Goal: Contribute content

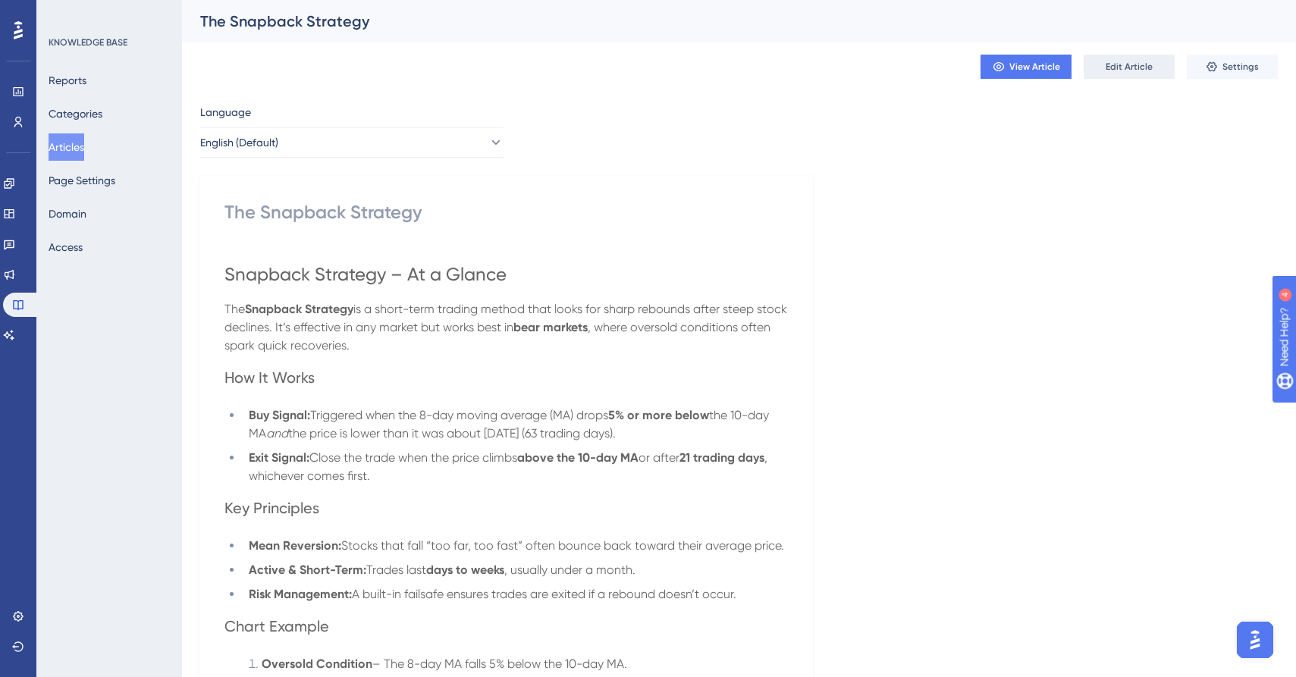
click at [1143, 64] on span "Edit Article" at bounding box center [1129, 67] width 47 height 12
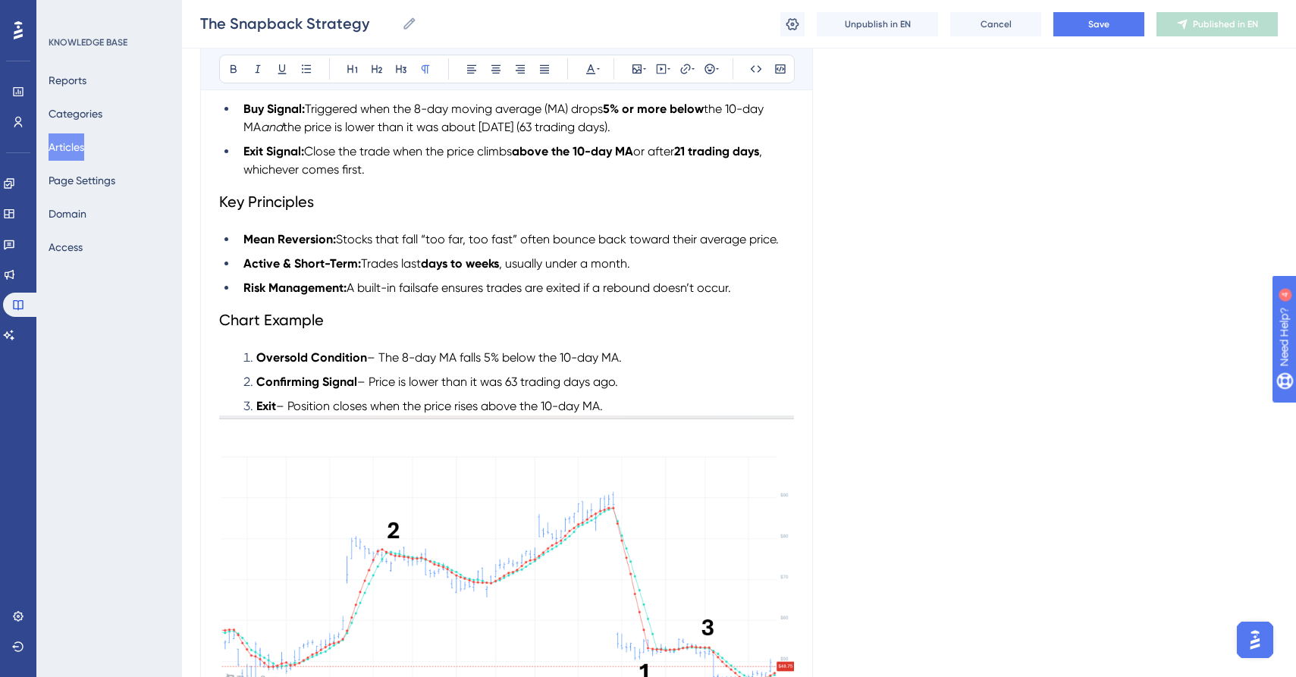
scroll to position [492, 0]
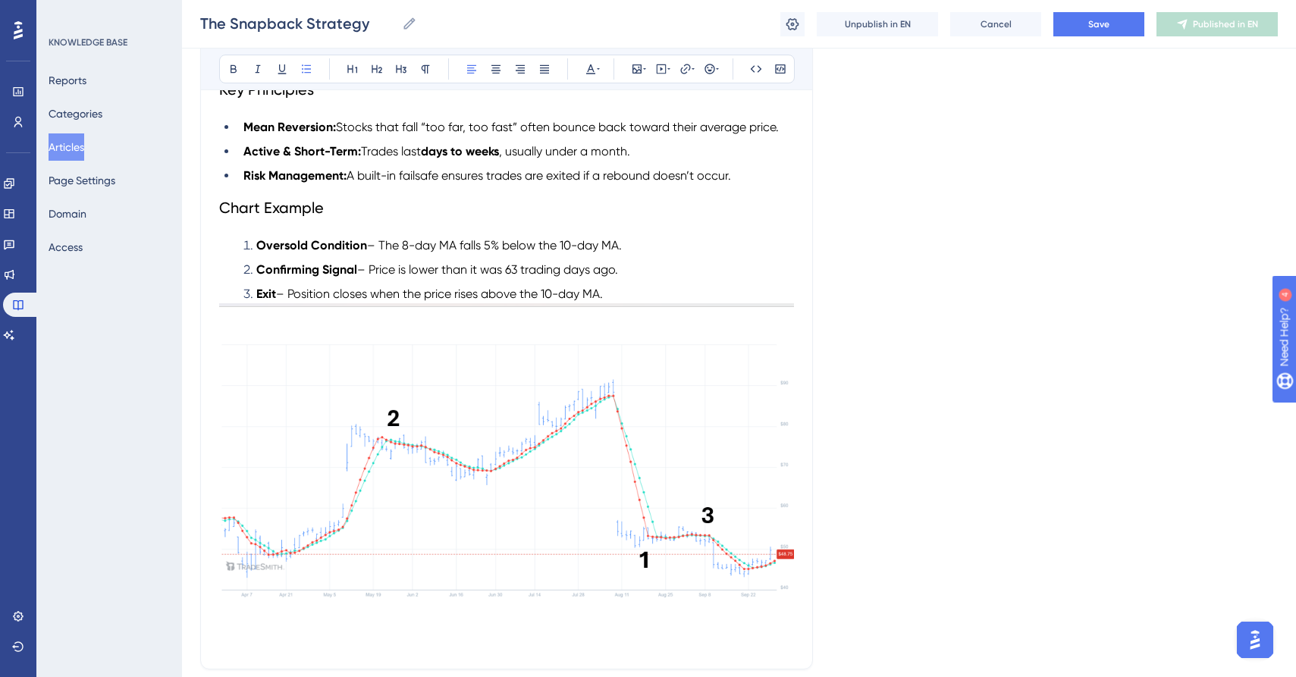
click at [719, 294] on li "Exit – Position closes when the price rises above the 10-day MA." at bounding box center [515, 294] width 557 height 18
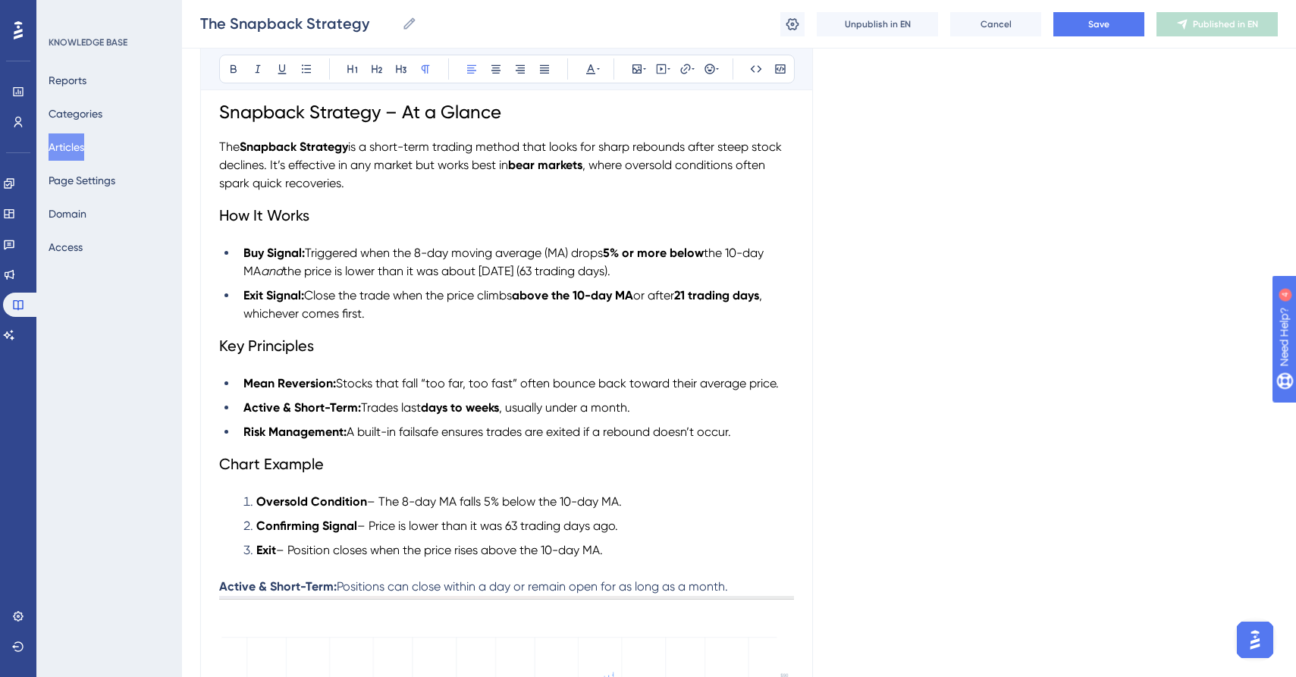
scroll to position [297, 0]
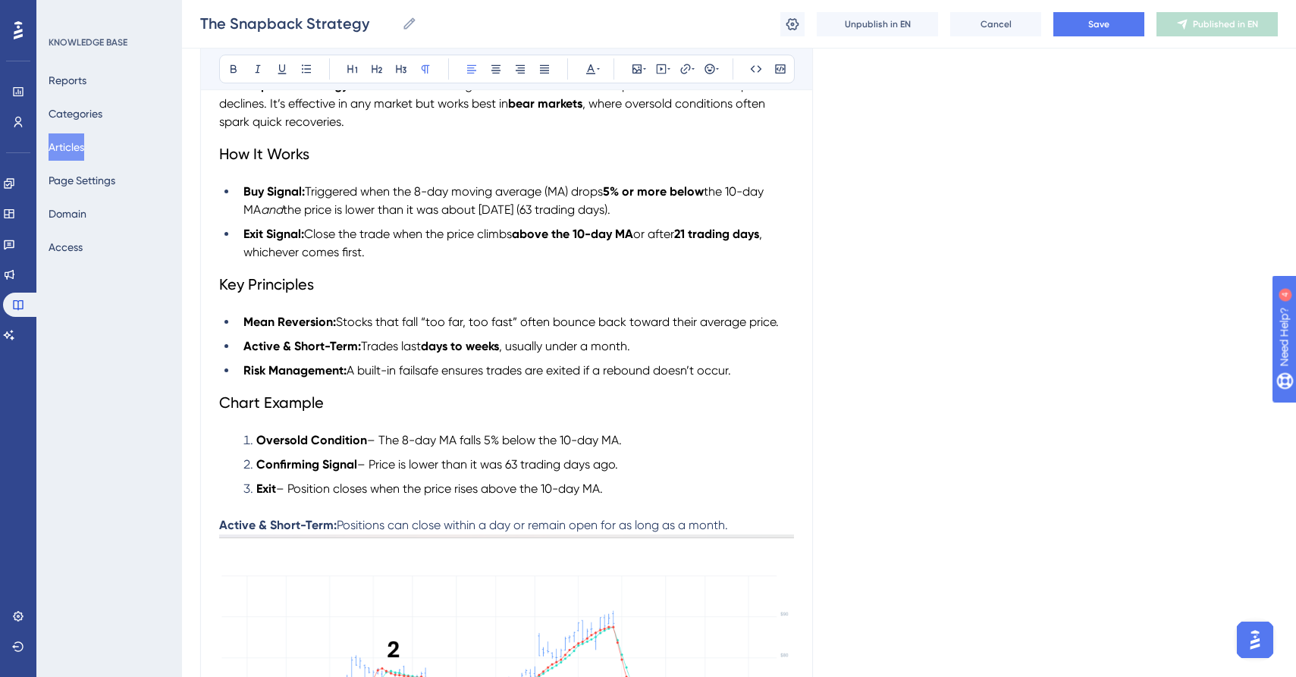
drag, startPoint x: 745, startPoint y: 527, endPoint x: 212, endPoint y: 523, distance: 532.5
click at [212, 523] on div "The Snapback Strategy Bold Italic Underline Bullet Point Heading 1 Heading 2 He…" at bounding box center [506, 387] width 613 height 1029
click at [582, 64] on button at bounding box center [590, 68] width 21 height 21
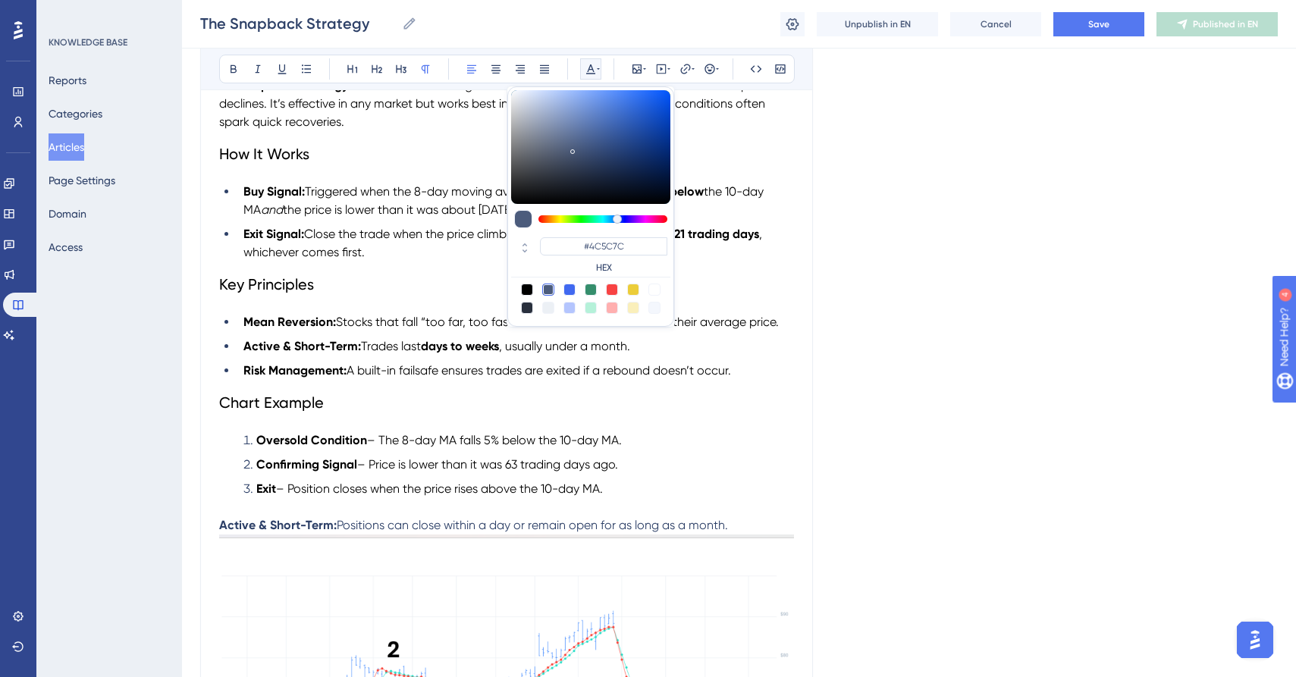
click at [523, 290] on div at bounding box center [527, 290] width 12 height 12
type input "#000000"
click at [737, 527] on p "Active & Short-Term: Positions can close within a day or remain open for as lon…" at bounding box center [506, 526] width 575 height 18
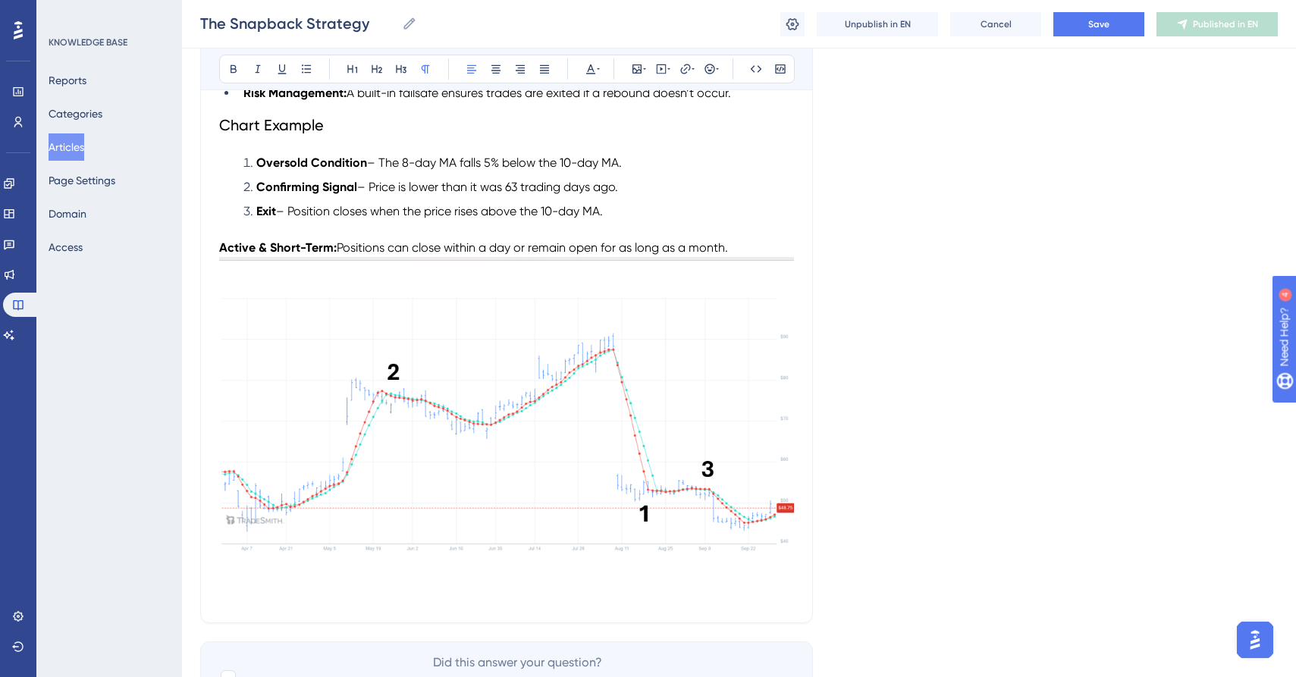
scroll to position [573, 0]
click at [1127, 26] on button "Save" at bounding box center [1099, 24] width 91 height 24
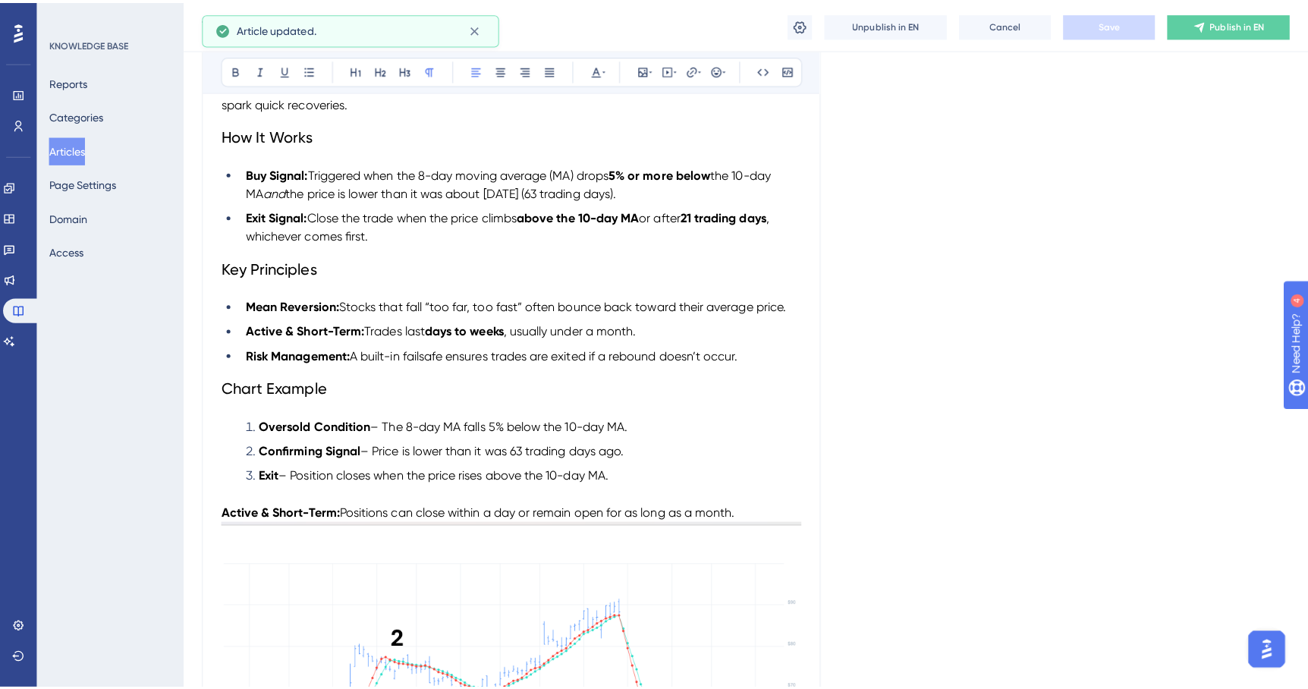
scroll to position [0, 0]
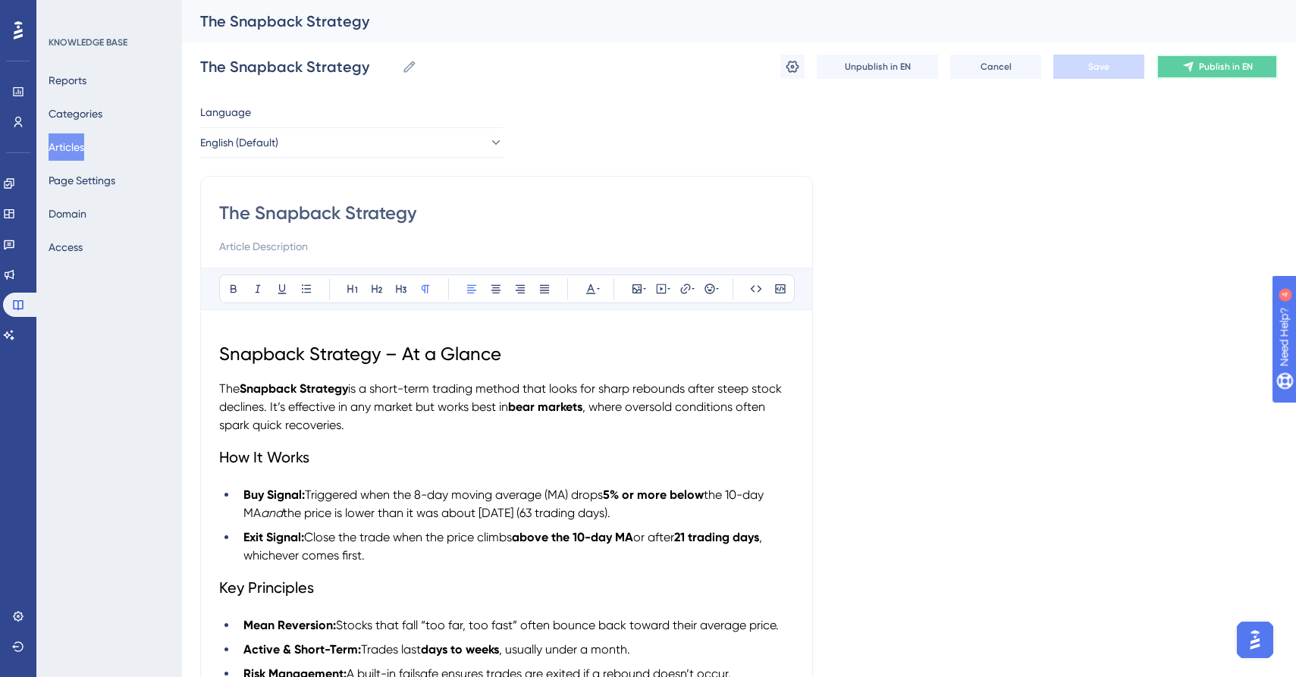
click at [1192, 64] on icon at bounding box center [1188, 67] width 10 height 10
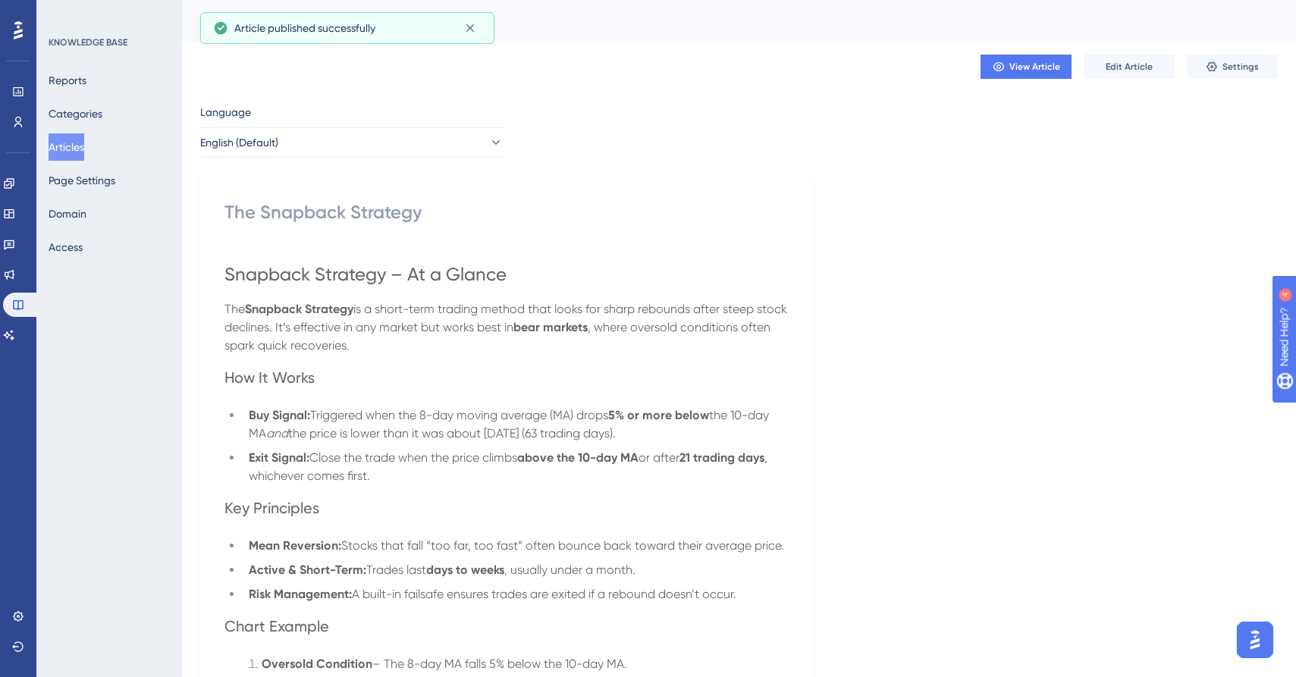
drag, startPoint x: 800, startPoint y: 211, endPoint x: 965, endPoint y: 111, distance: 192.7
click at [801, 211] on div "The Snapback Strategy Snapback Strategy – At a Glance The Snapback Strategy is …" at bounding box center [506, 651] width 613 height 951
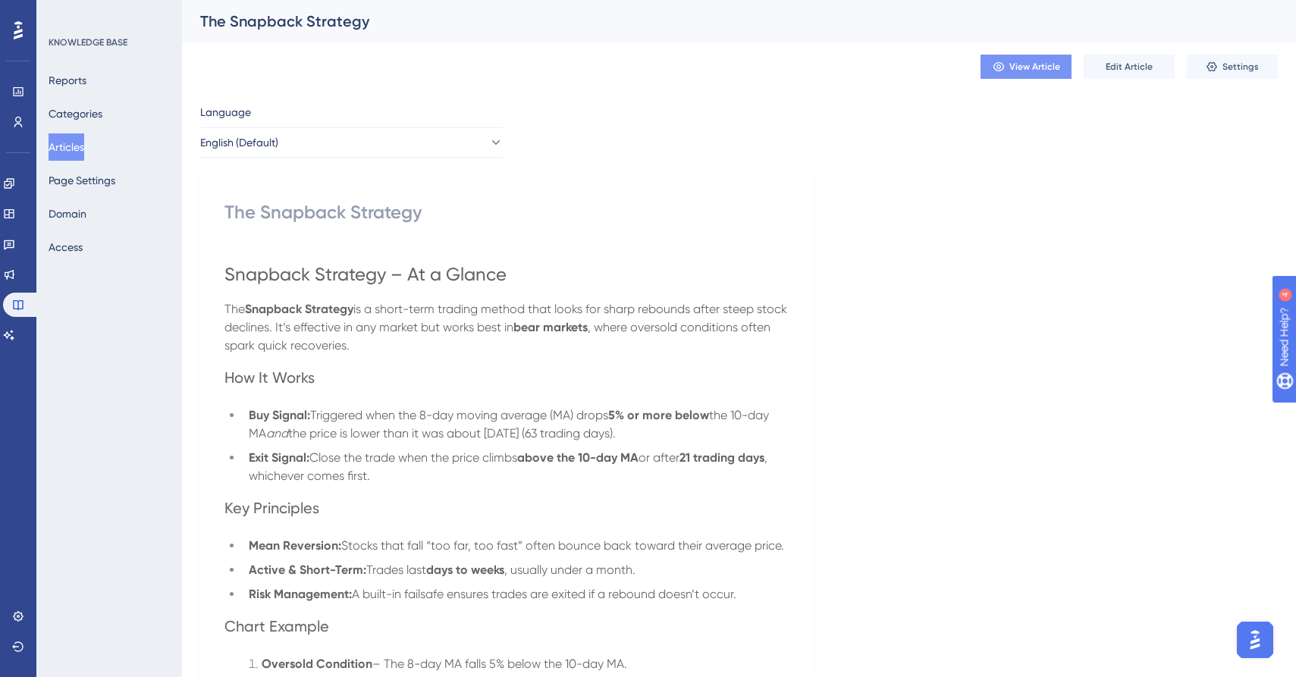
click at [1060, 68] on button "View Article" at bounding box center [1026, 67] width 91 height 24
click at [71, 152] on button "Articles" at bounding box center [67, 146] width 36 height 27
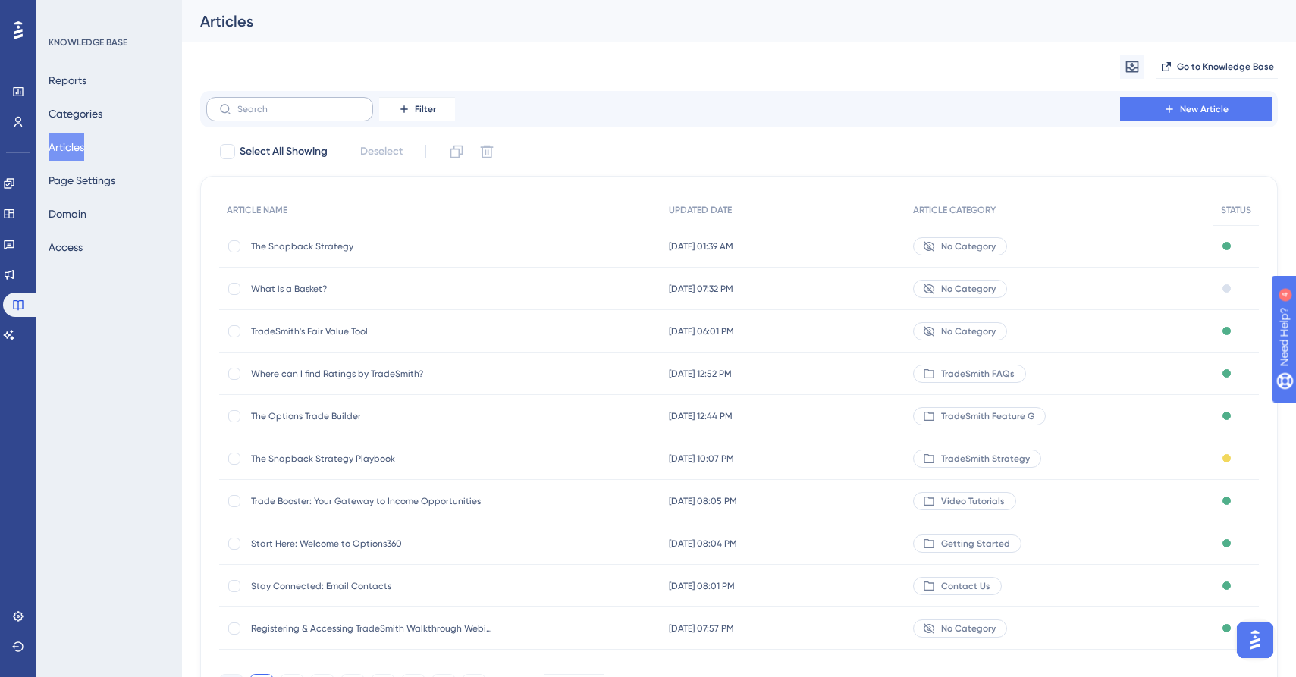
click at [322, 115] on label at bounding box center [289, 109] width 167 height 24
click at [322, 115] on input "text" at bounding box center [298, 109] width 123 height 11
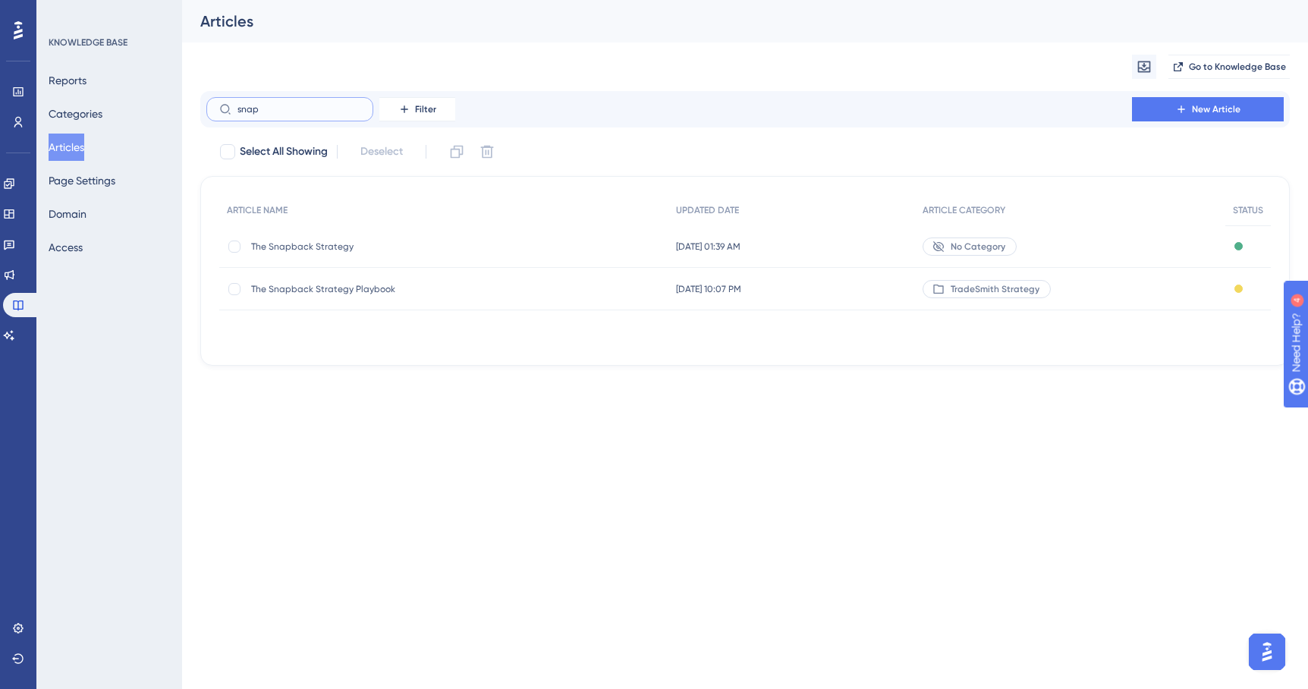
type input "snap"
click at [536, 0] on html "Performance Users Engagement Widgets Feedback Product Updates Knowledge Base AI…" at bounding box center [654, 0] width 1308 height 0
